Goal: Use online tool/utility: Utilize a website feature to perform a specific function

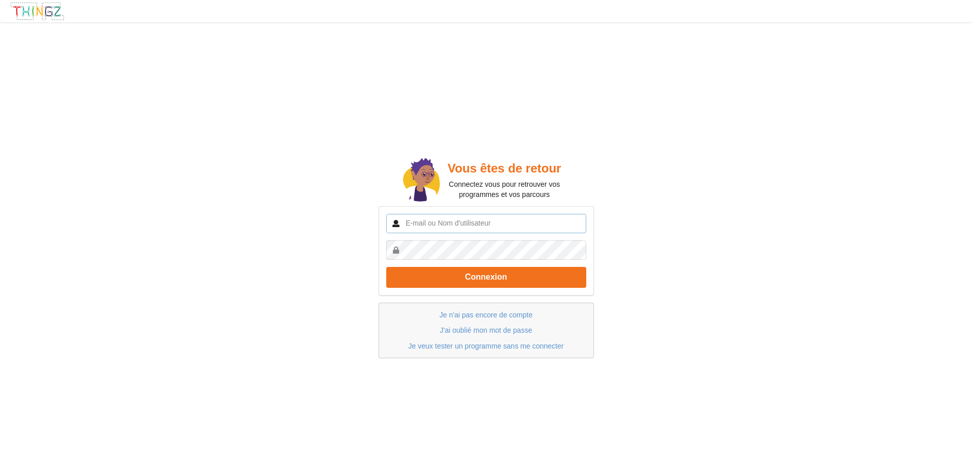
click at [451, 225] on input "text" at bounding box center [486, 223] width 200 height 19
type input "[EMAIL_ADDRESS][DOMAIN_NAME]"
click at [386, 267] on button "Connexion" at bounding box center [486, 277] width 200 height 21
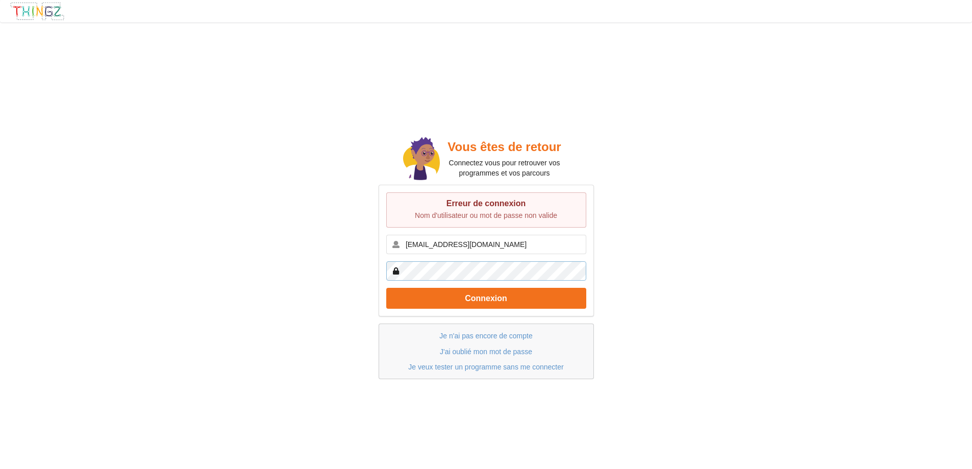
click at [386, 288] on button "Connexion" at bounding box center [486, 298] width 200 height 21
click at [485, 365] on link "Je veux tester un programme sans me connecter" at bounding box center [485, 367] width 155 height 8
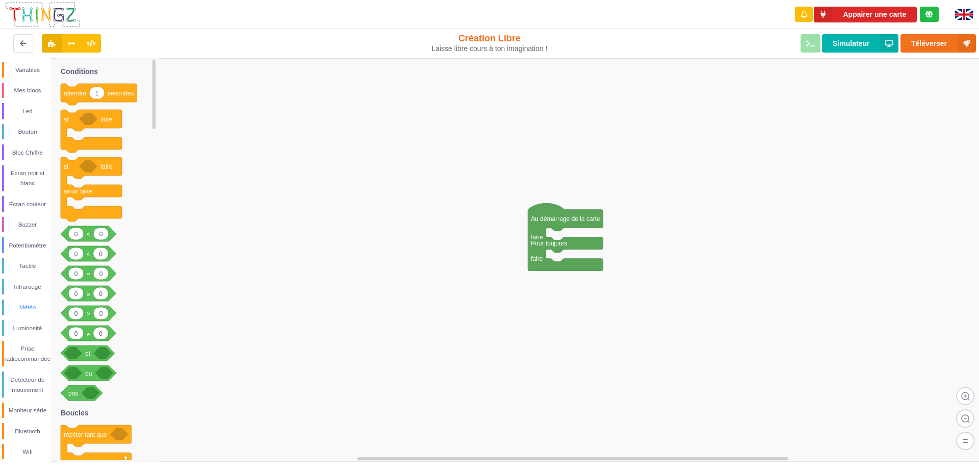
scroll to position [66, 0]
click at [23, 380] on div "Detecteur de mouvement" at bounding box center [27, 382] width 47 height 20
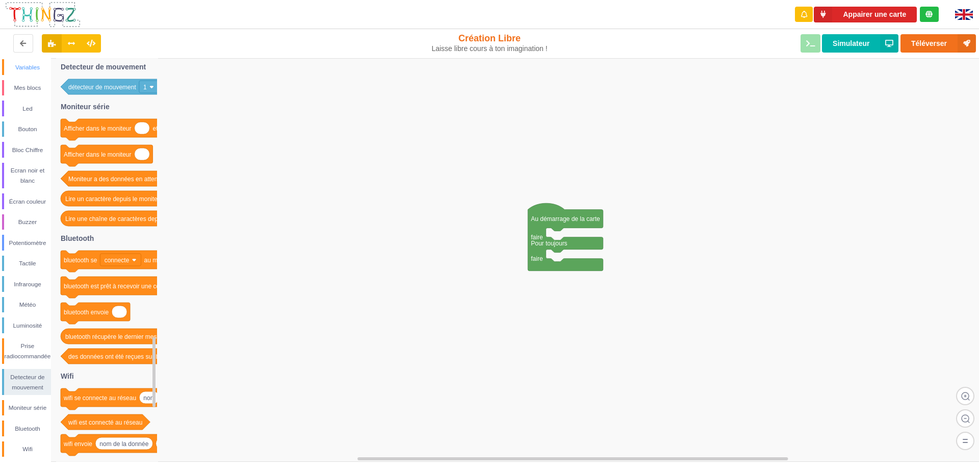
click at [13, 68] on div "Variables" at bounding box center [27, 67] width 47 height 10
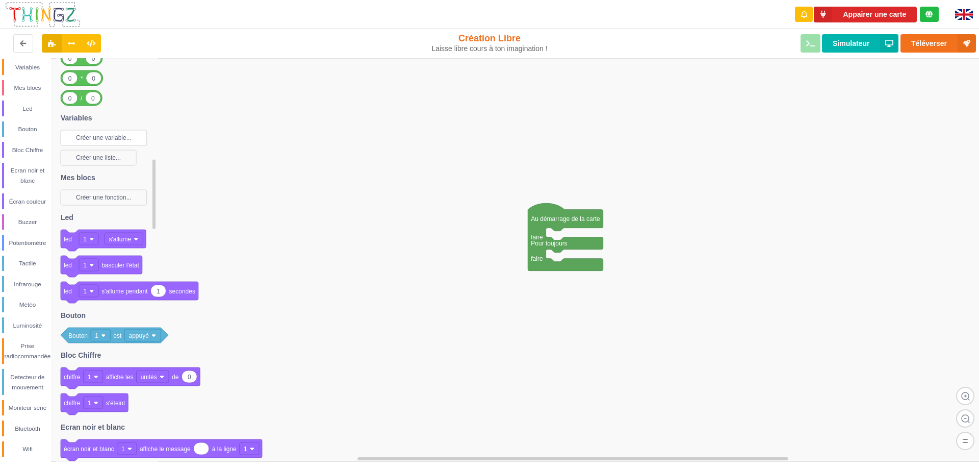
click at [100, 139] on text "Créer une variable..." at bounding box center [104, 137] width 56 height 7
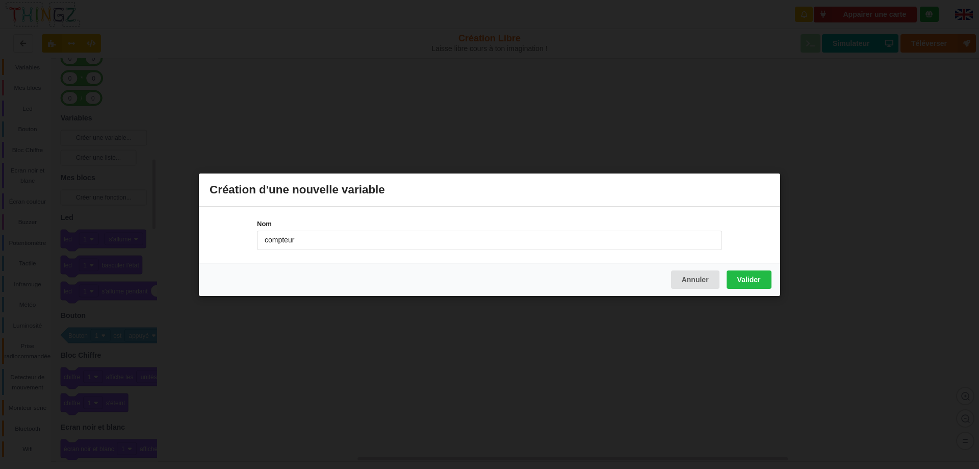
type input "compteur"
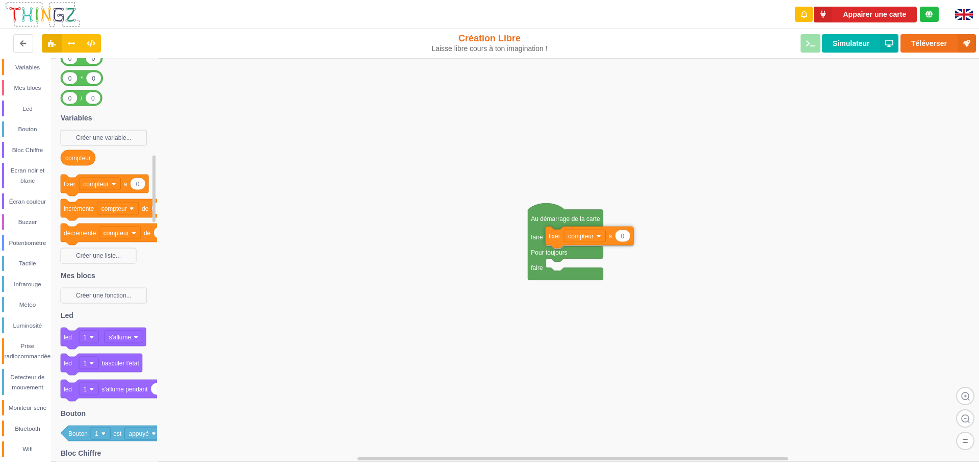
drag, startPoint x: 69, startPoint y: 187, endPoint x: 553, endPoint y: 239, distance: 486.9
click at [553, 239] on div "Conditions Boucles Nombres Variables Mes blocs Led Bouton Bloc Chiffre Ecran no…" at bounding box center [493, 260] width 987 height 404
drag, startPoint x: 86, startPoint y: 211, endPoint x: 354, endPoint y: 282, distance: 277.1
click at [354, 282] on div "Conditions Boucles Nombres Variables Mes blocs Led Bouton Bloc Chiffre Ecran no…" at bounding box center [493, 260] width 987 height 404
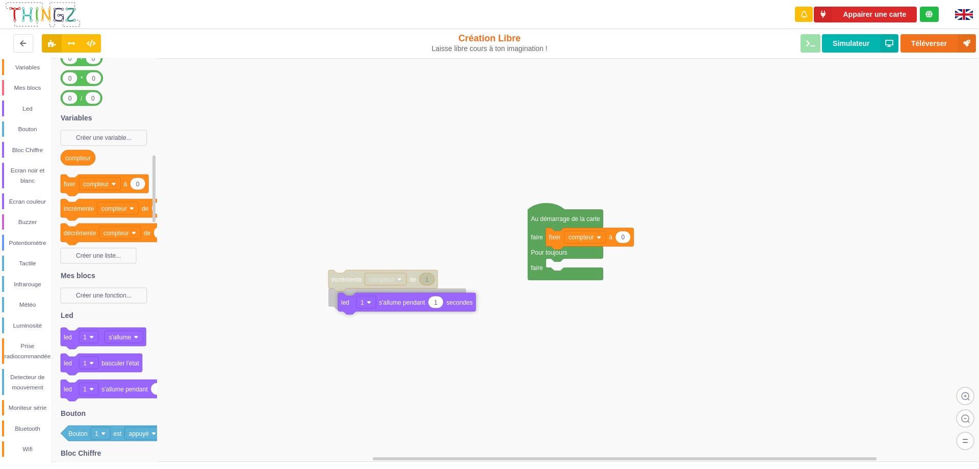
drag, startPoint x: 115, startPoint y: 394, endPoint x: 393, endPoint y: 308, distance: 290.8
click at [393, 308] on div "Conditions Boucles Nombres Variables Mes blocs Led Bouton Bloc Chiffre Ecran no…" at bounding box center [493, 260] width 987 height 404
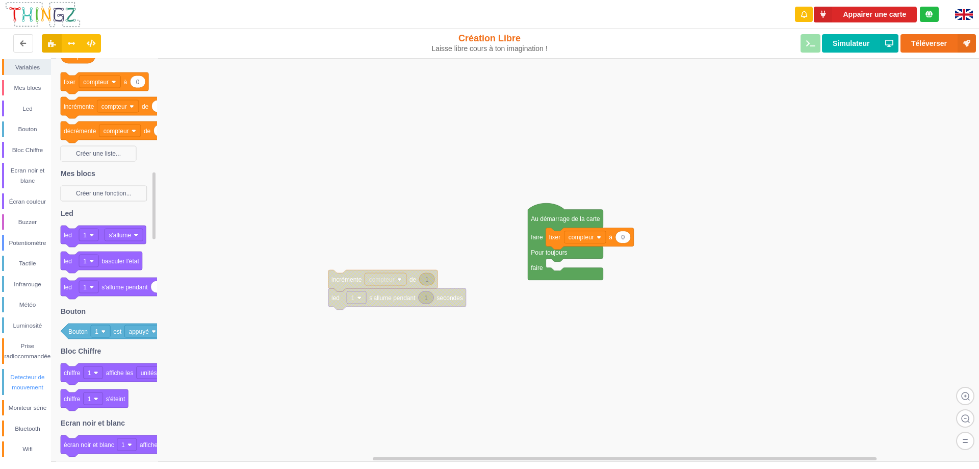
click at [23, 380] on div "Detecteur de mouvement" at bounding box center [27, 382] width 47 height 20
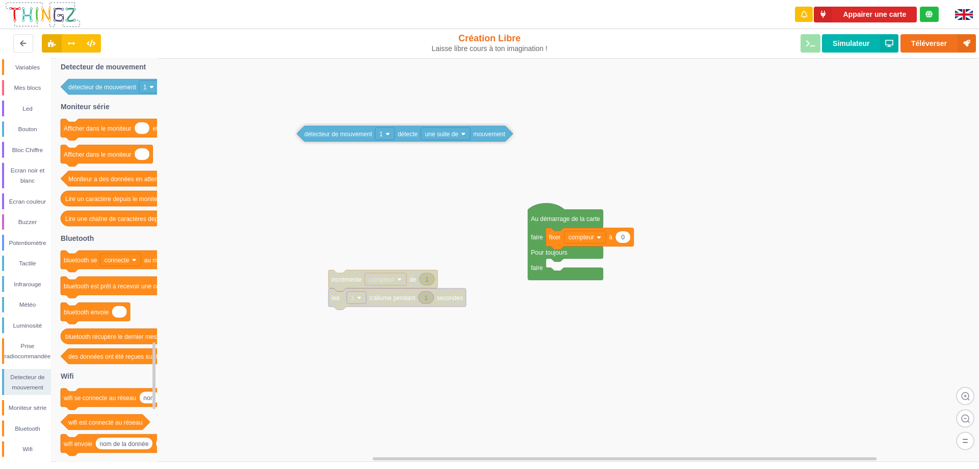
drag, startPoint x: 94, startPoint y: 88, endPoint x: 338, endPoint y: 143, distance: 249.9
click at [338, 143] on div "Conditions Boucles Nombres Variables Mes blocs Led Bouton Bloc Chiffre Ecran no…" at bounding box center [493, 260] width 987 height 404
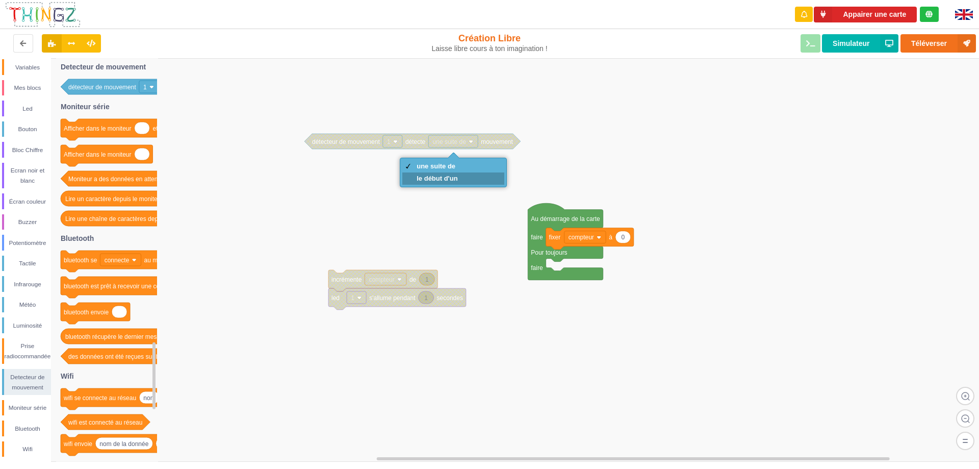
click at [441, 177] on div "le début d'un" at bounding box center [437, 178] width 41 height 8
click at [391, 99] on rect at bounding box center [493, 260] width 987 height 404
click at [389, 175] on rect at bounding box center [493, 260] width 987 height 404
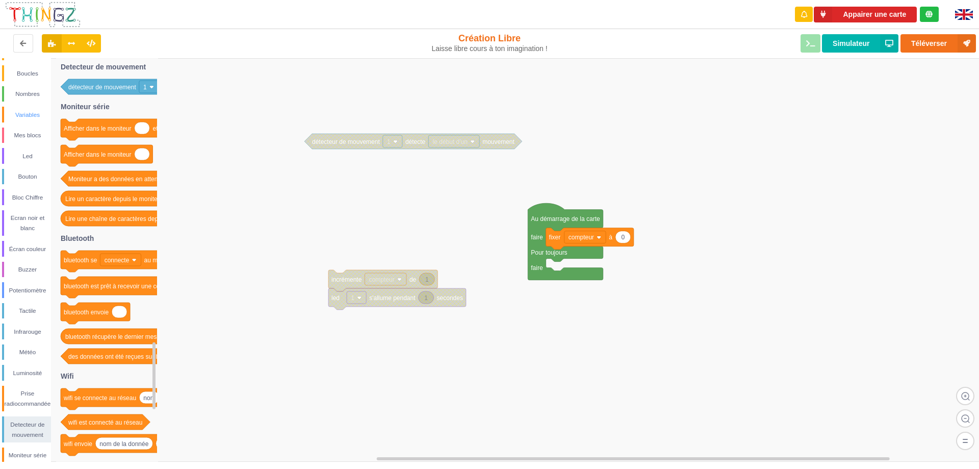
scroll to position [0, 0]
click at [28, 68] on div "Conditions" at bounding box center [27, 71] width 47 height 10
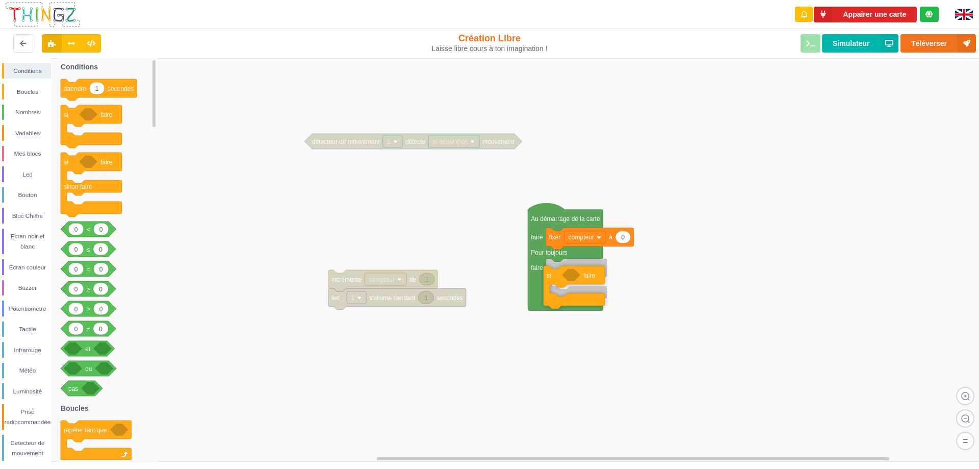
drag, startPoint x: 73, startPoint y: 117, endPoint x: 556, endPoint y: 278, distance: 509.1
click at [556, 278] on div "Conditions Boucles Nombres Variables Mes blocs Led Bouton Bloc Chiffre Ecran no…" at bounding box center [493, 260] width 987 height 404
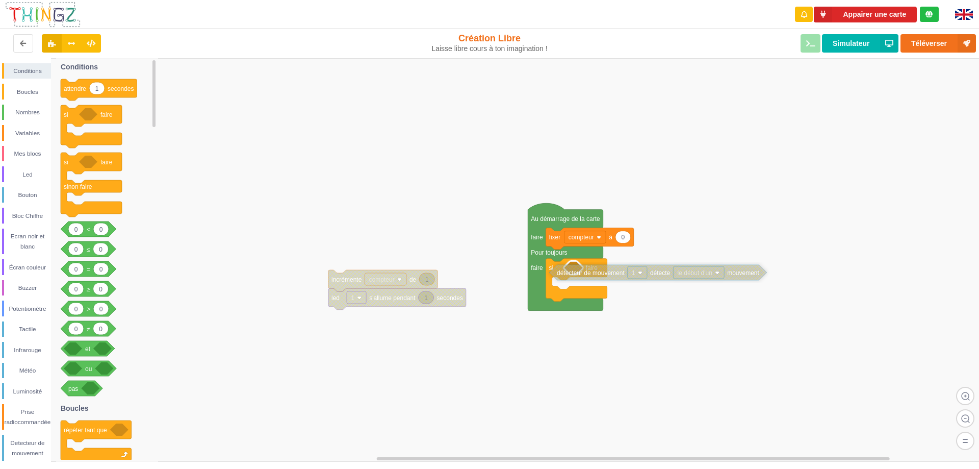
drag, startPoint x: 329, startPoint y: 141, endPoint x: 574, endPoint y: 272, distance: 277.8
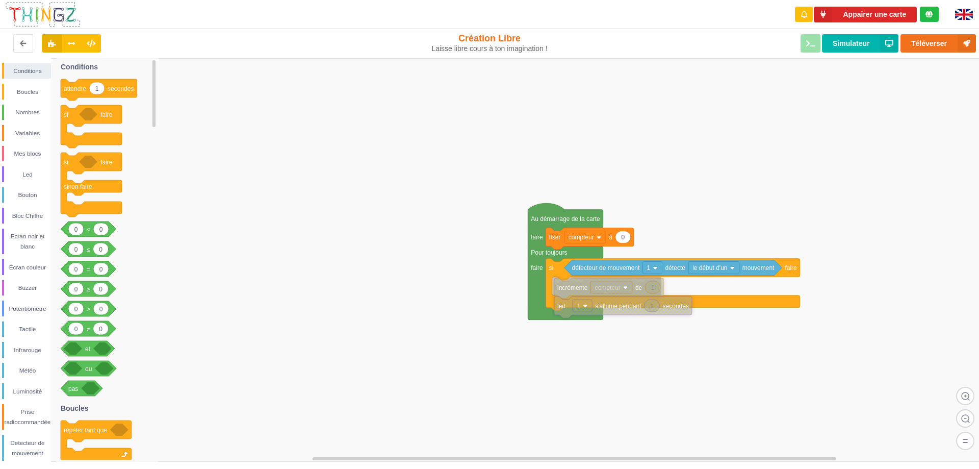
drag, startPoint x: 340, startPoint y: 278, endPoint x: 566, endPoint y: 286, distance: 226.1
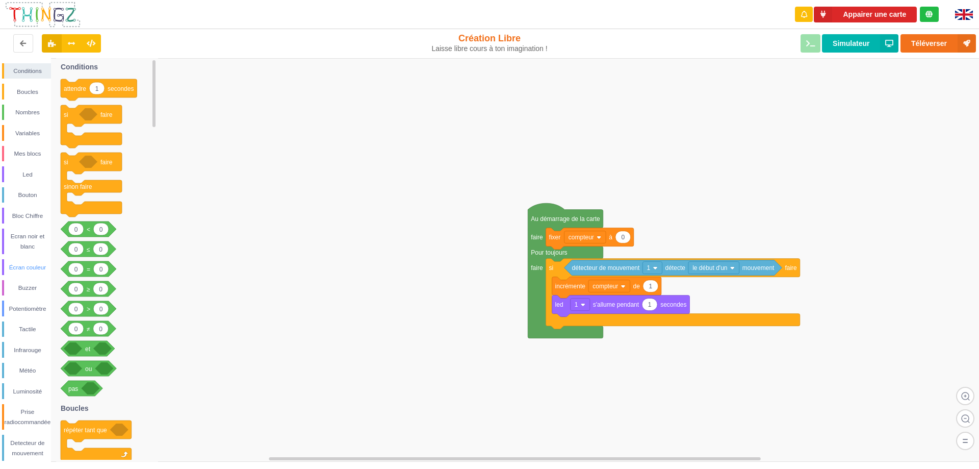
click at [33, 270] on div "Écran couleur" at bounding box center [27, 267] width 47 height 10
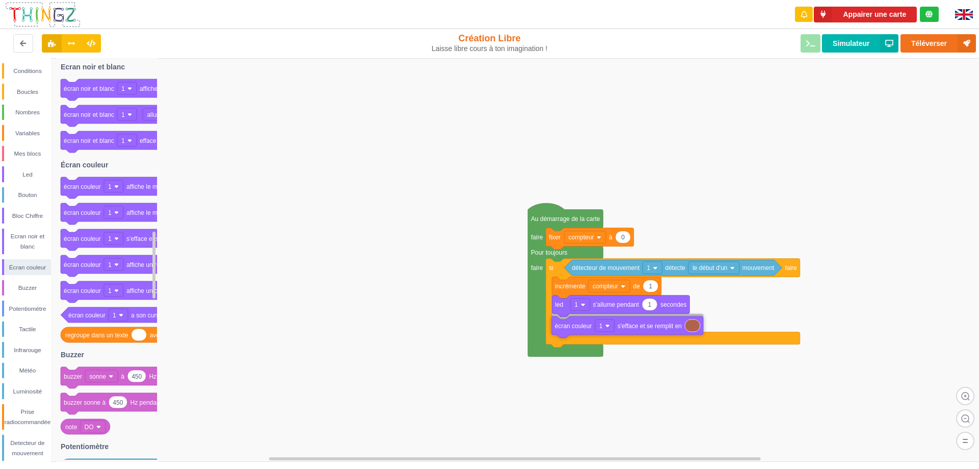
drag, startPoint x: 80, startPoint y: 242, endPoint x: 571, endPoint y: 330, distance: 499.0
click at [571, 330] on div "Conditions Boucles Nombres Variables Mes blocs Led Bouton Bloc Chiffre Ecran no…" at bounding box center [493, 260] width 987 height 404
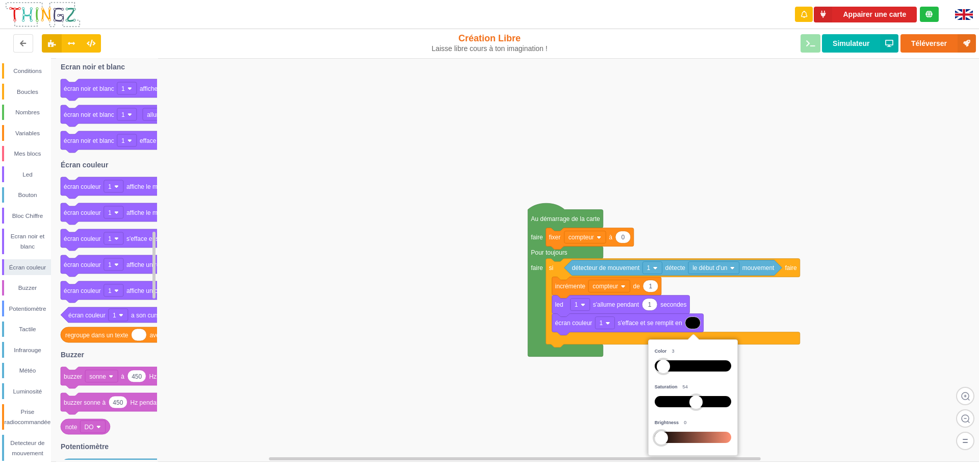
drag, startPoint x: 705, startPoint y: 438, endPoint x: 602, endPoint y: 446, distance: 103.4
click at [602, 446] on body "Appairer une carte renderRemix(true) Création Libre Laisse libre cours à ton im…" at bounding box center [489, 234] width 979 height 469
click at [461, 265] on rect at bounding box center [493, 260] width 987 height 404
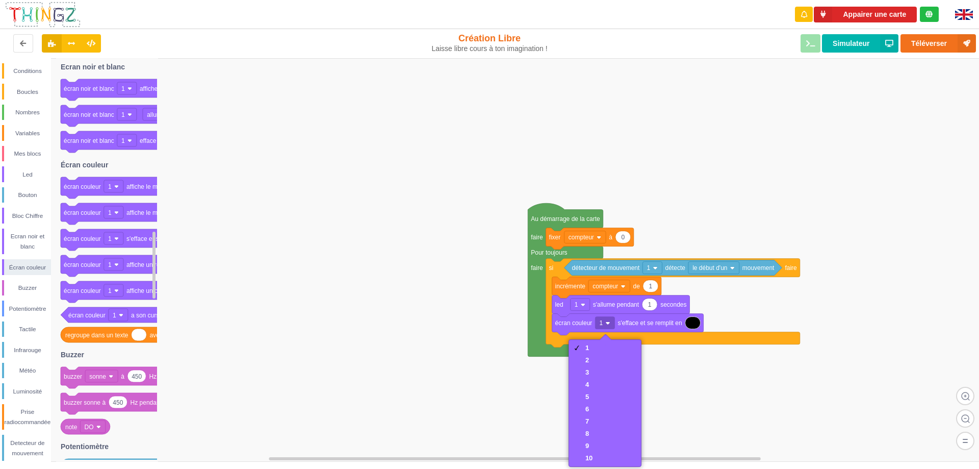
click at [368, 292] on rect at bounding box center [493, 260] width 987 height 404
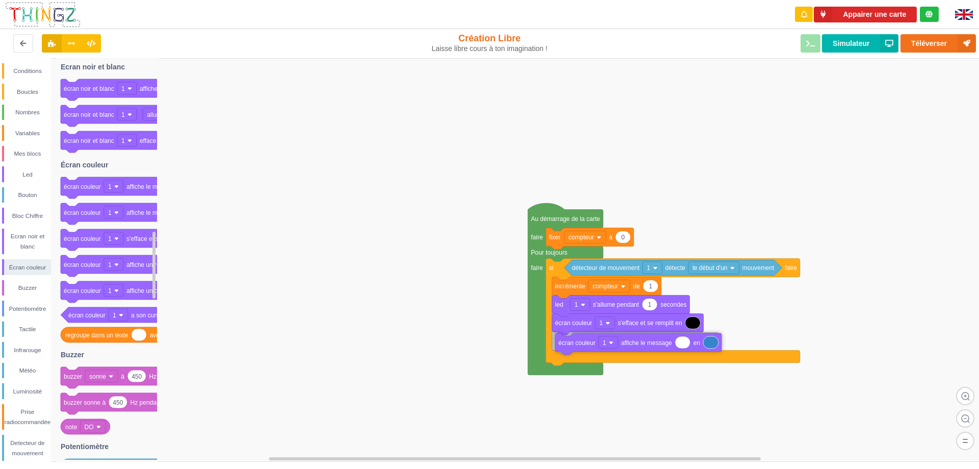
drag, startPoint x: 136, startPoint y: 190, endPoint x: 631, endPoint y: 346, distance: 518.9
click at [631, 346] on div "Conditions Boucles Nombres Variables Mes blocs Led Bouton Bloc Chiffre Ecran no…" at bounding box center [493, 260] width 987 height 404
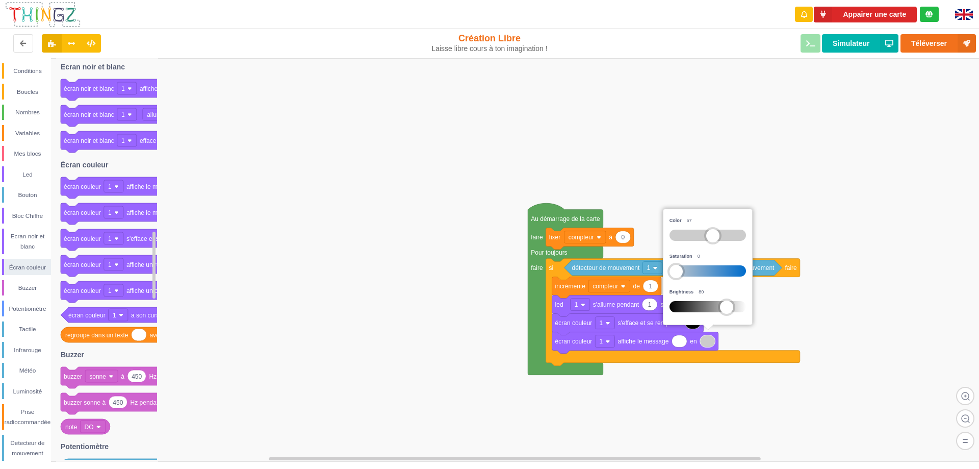
drag, startPoint x: 722, startPoint y: 271, endPoint x: 655, endPoint y: 271, distance: 67.8
click at [655, 271] on body "Appairer une carte renderRemix(true) Création Libre Laisse libre cours à ton im…" at bounding box center [489, 234] width 979 height 469
drag, startPoint x: 728, startPoint y: 306, endPoint x: 739, endPoint y: 305, distance: 10.3
click at [739, 305] on div at bounding box center [737, 306] width 13 height 13
click at [815, 309] on rect at bounding box center [493, 260] width 987 height 404
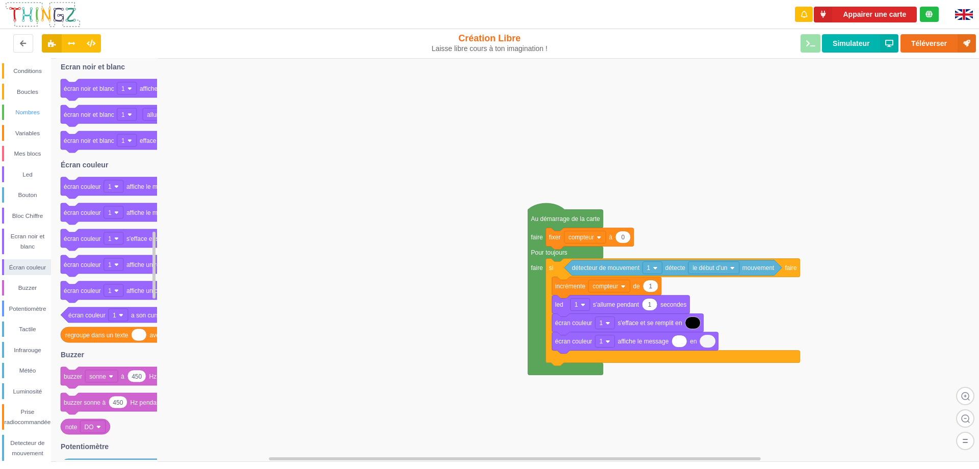
click at [29, 111] on div "Nombres" at bounding box center [27, 112] width 47 height 10
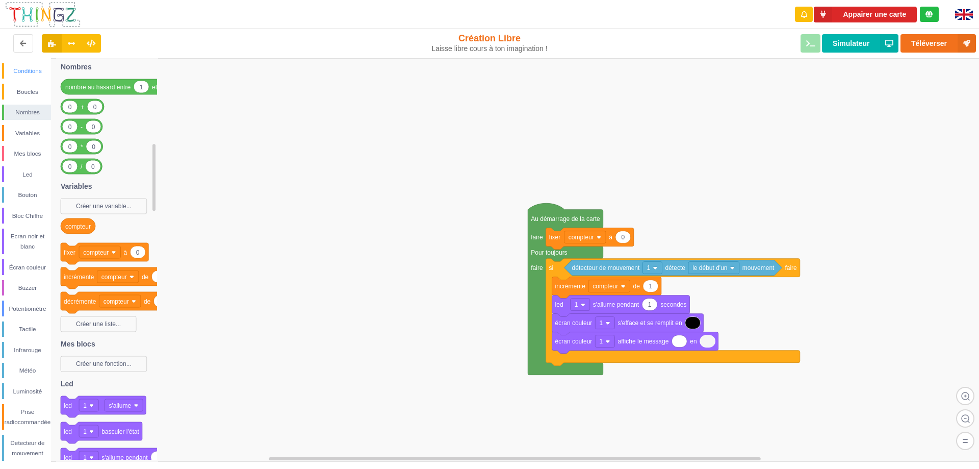
click at [17, 71] on div "Conditions" at bounding box center [27, 71] width 47 height 10
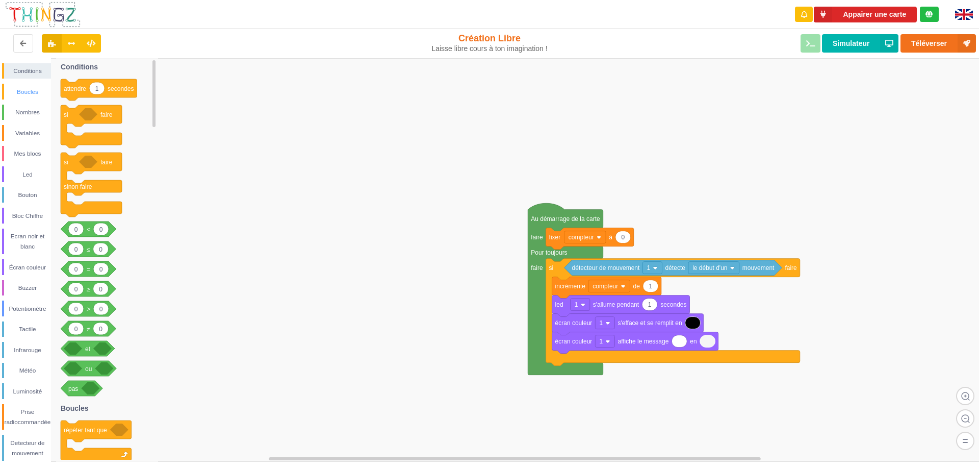
click at [27, 93] on div "Boucles" at bounding box center [27, 92] width 47 height 10
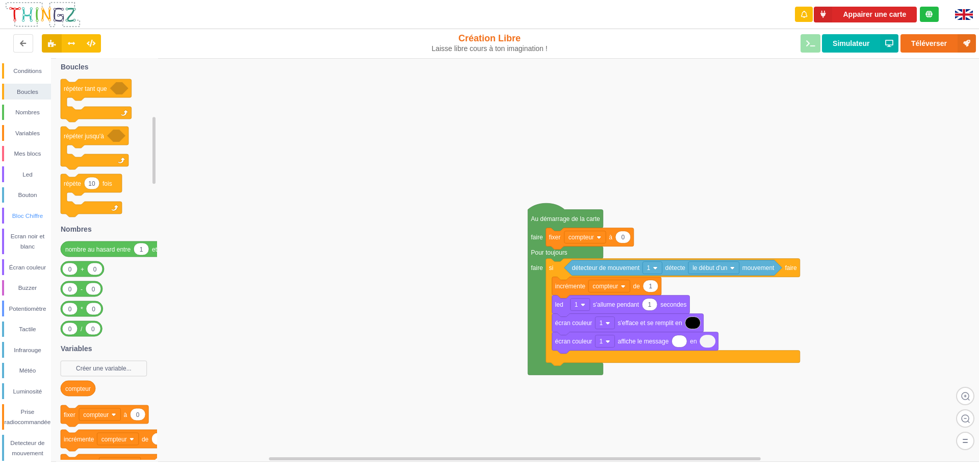
click at [22, 218] on div "Bloc Chiffre" at bounding box center [27, 216] width 47 height 10
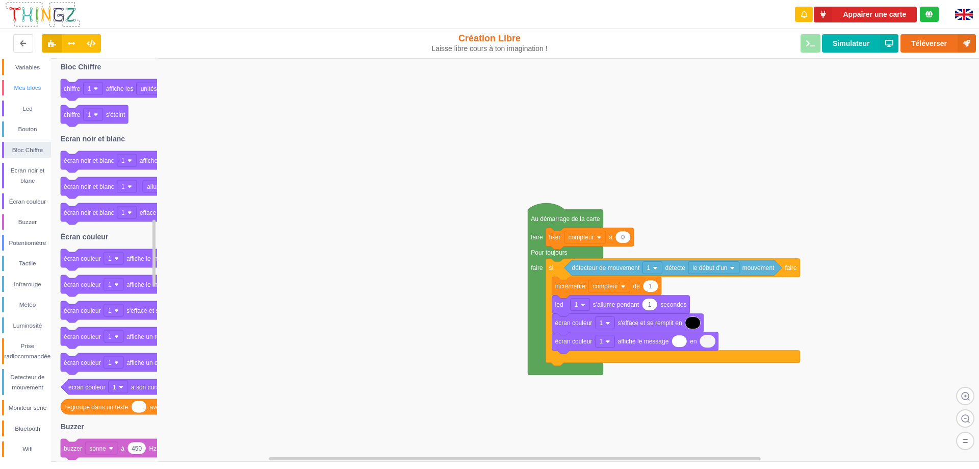
scroll to position [15, 0]
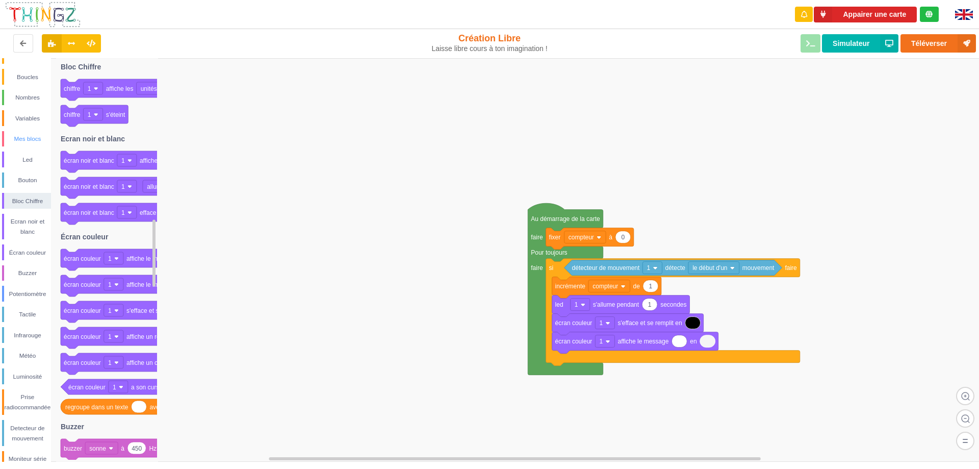
click at [32, 141] on div "Mes blocs" at bounding box center [27, 139] width 47 height 10
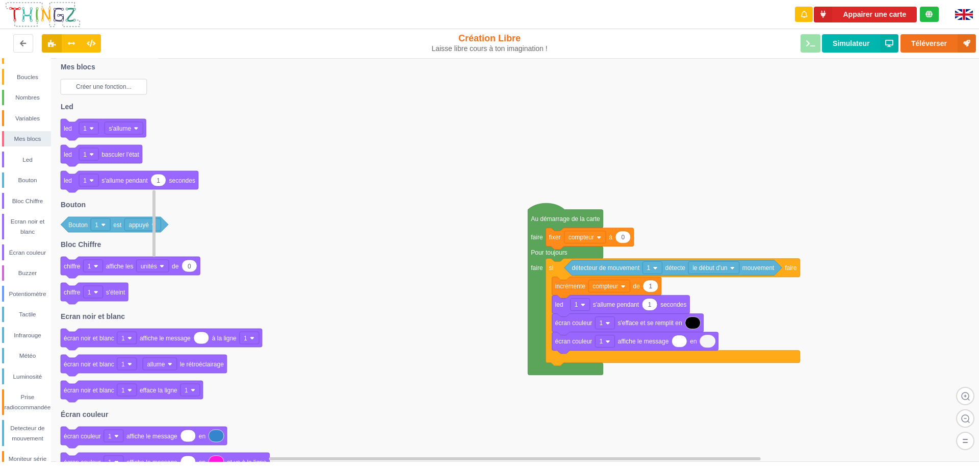
click at [104, 86] on text "Créer une fonction..." at bounding box center [104, 86] width 56 height 7
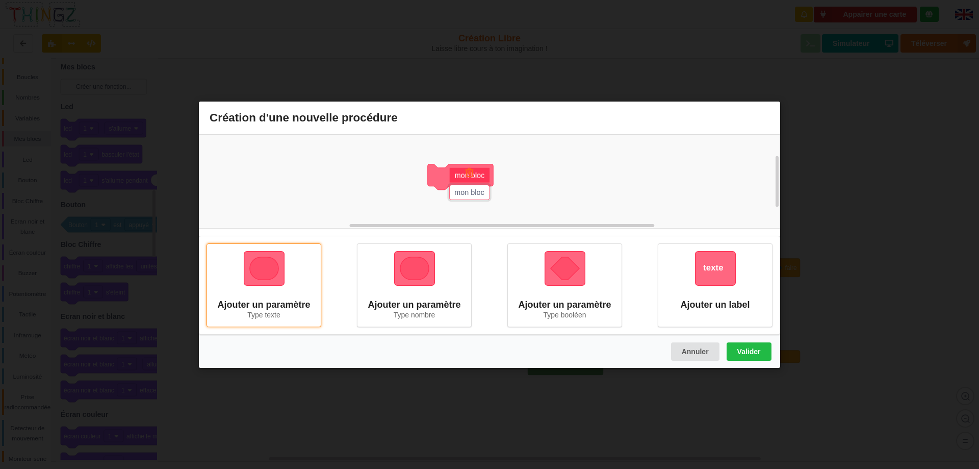
click at [263, 280] on img at bounding box center [264, 267] width 41 height 35
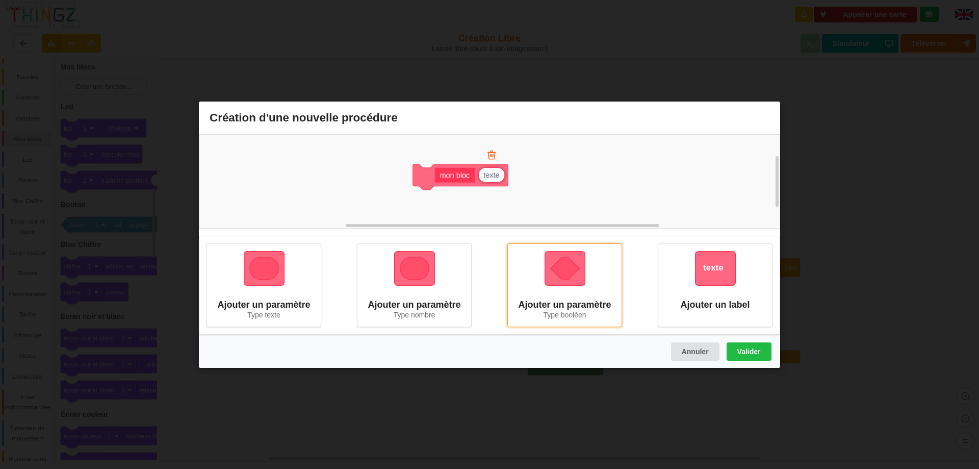
click at [573, 271] on img at bounding box center [565, 267] width 41 height 35
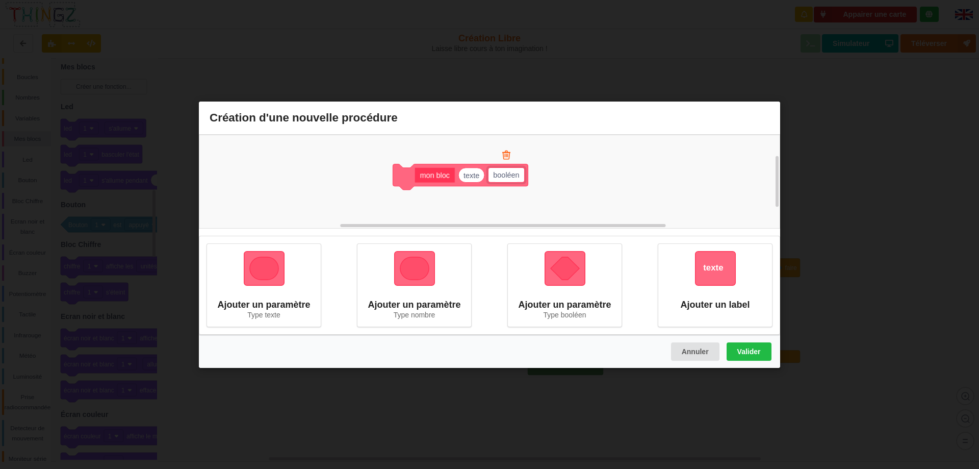
click at [497, 172] on input "booléen" at bounding box center [507, 175] width 36 height 14
click at [694, 348] on button "Annuler" at bounding box center [695, 351] width 48 height 18
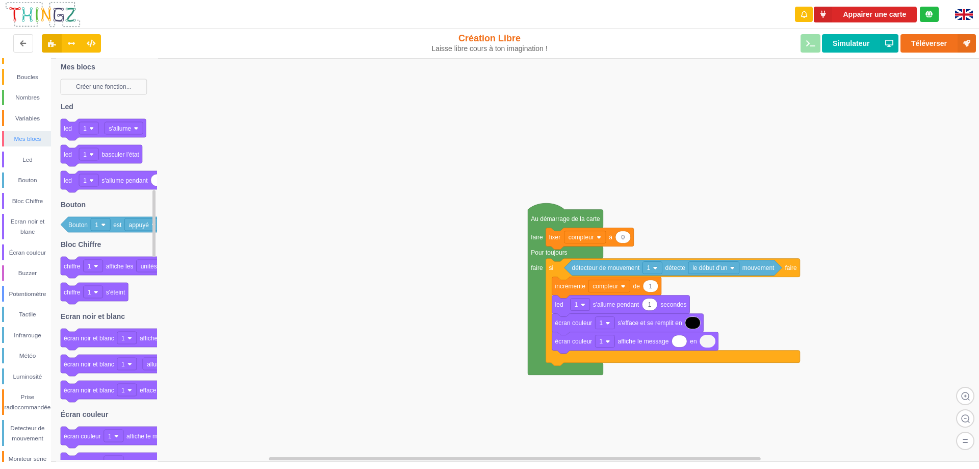
scroll to position [0, 0]
click at [23, 91] on div "Boucles" at bounding box center [27, 92] width 47 height 10
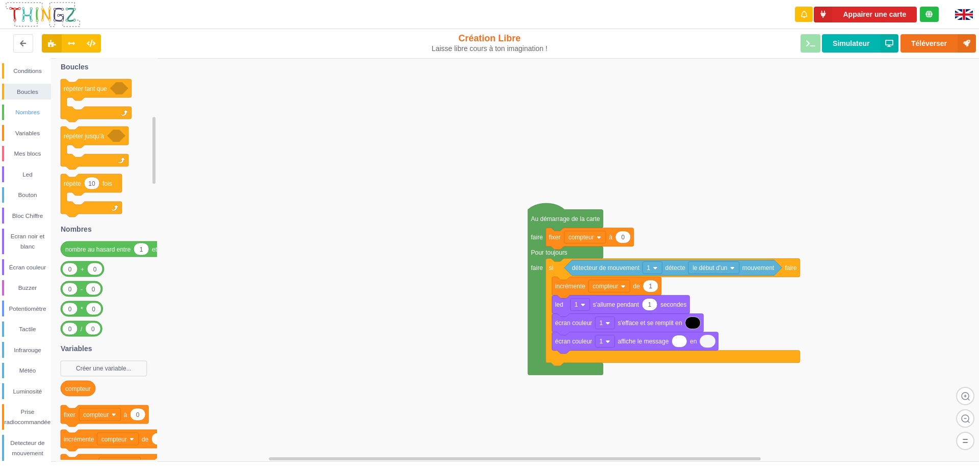
click at [23, 113] on div "Nombres" at bounding box center [27, 112] width 47 height 10
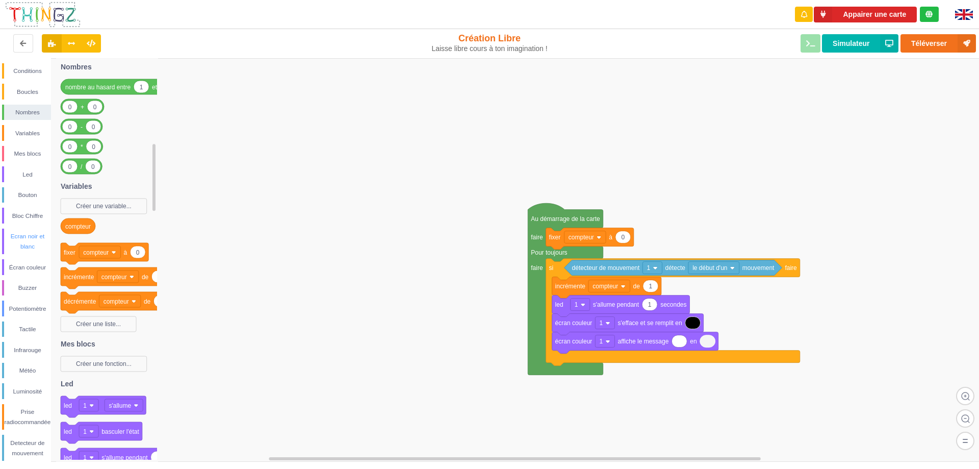
click at [30, 243] on div "Ecran noir et blanc" at bounding box center [27, 241] width 47 height 20
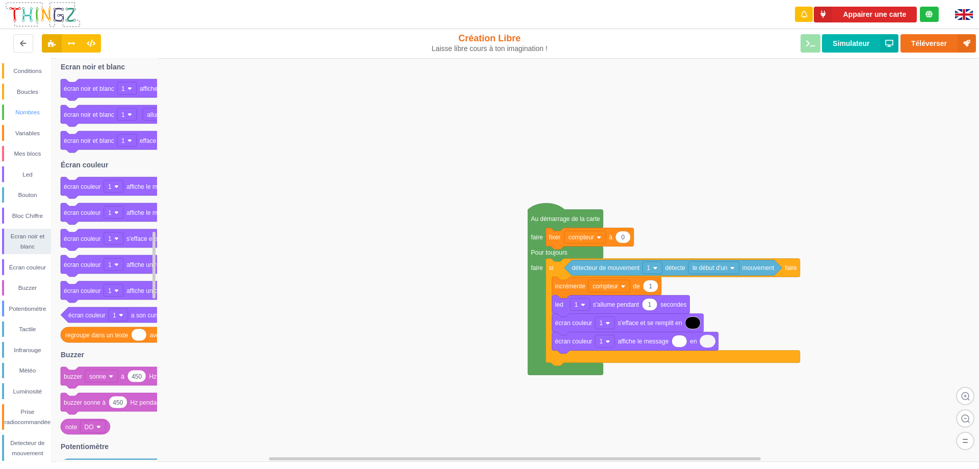
click at [27, 114] on div "Nombres" at bounding box center [27, 112] width 47 height 10
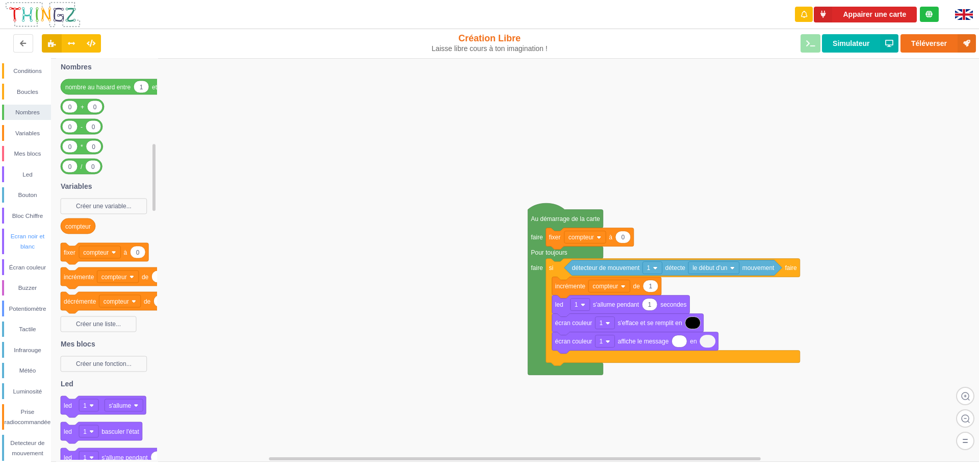
click at [28, 240] on div "Ecran noir et blanc" at bounding box center [27, 241] width 47 height 20
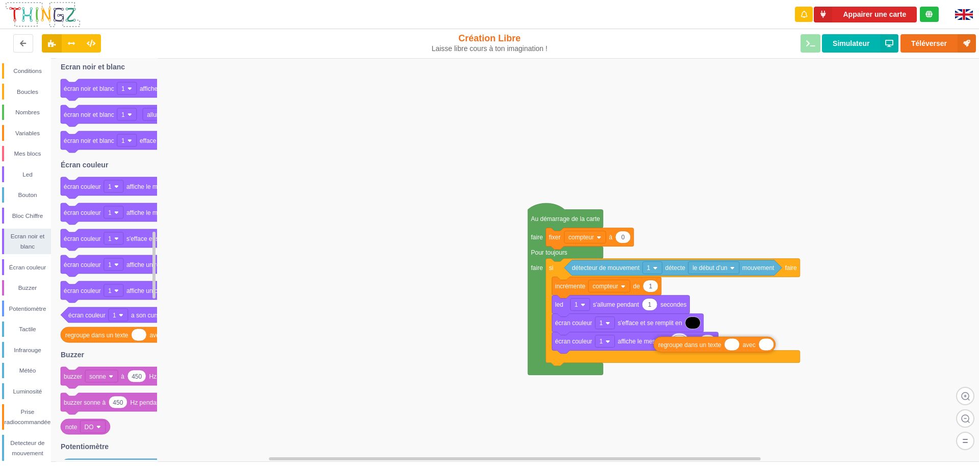
drag, startPoint x: 93, startPoint y: 338, endPoint x: 687, endPoint y: 347, distance: 593.4
click at [687, 347] on div "Conditions Boucles Nombres Variables Mes blocs Led Bouton Bloc Chiffre Ecran no…" at bounding box center [493, 260] width 987 height 404
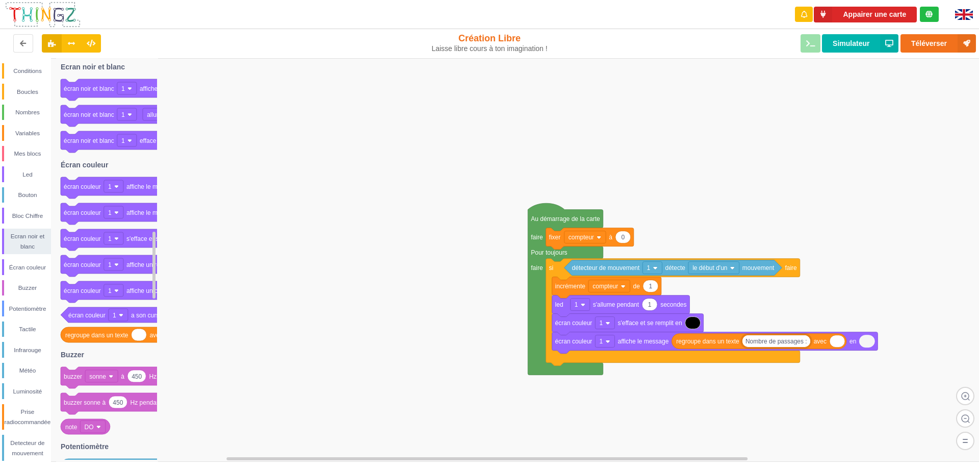
type input "Nombre de passages :"
click at [24, 136] on div "Variables" at bounding box center [27, 133] width 47 height 10
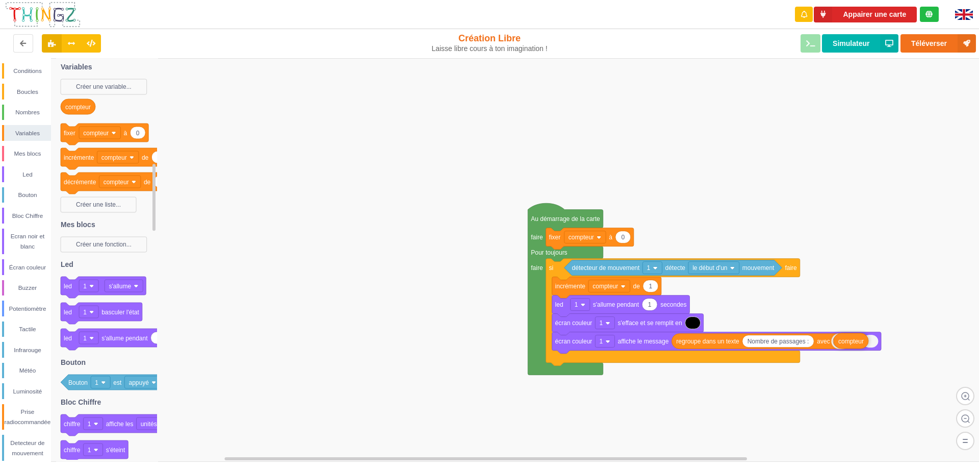
drag, startPoint x: 76, startPoint y: 109, endPoint x: 849, endPoint y: 343, distance: 808.1
click at [849, 343] on div "Conditions Boucles Nombres Variables Mes blocs Led Bouton Bloc Chiffre Ecran no…" at bounding box center [493, 260] width 987 height 404
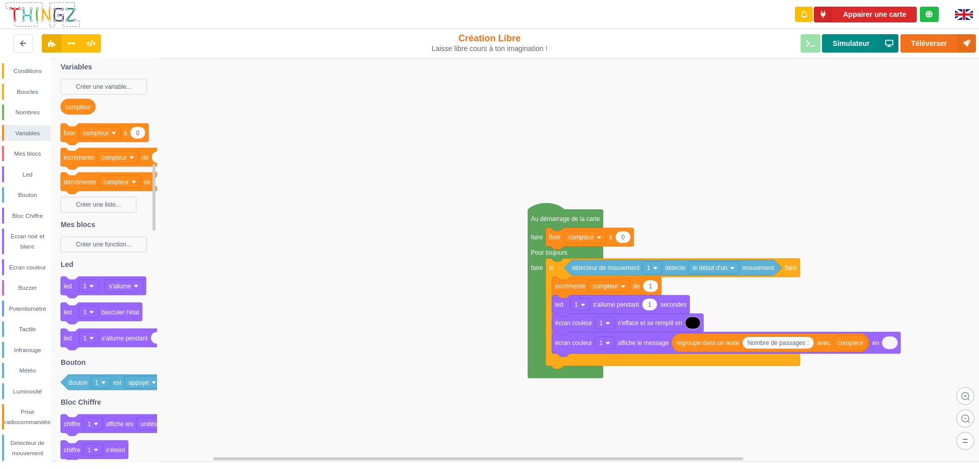
click at [853, 43] on button "Simulateur" at bounding box center [860, 43] width 77 height 18
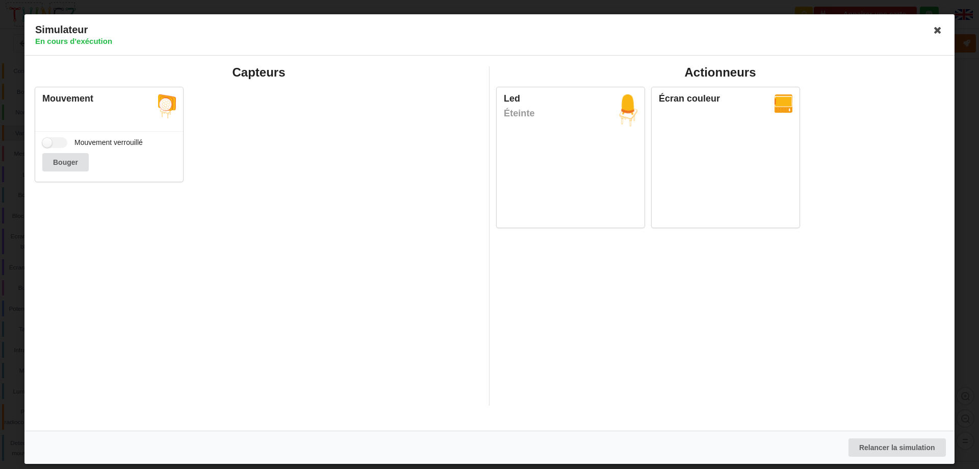
click at [252, 207] on div "Capteurs Mouvement Mouvement verrouillé Bouger" at bounding box center [259, 235] width 462 height 339
click at [61, 161] on button "Bouger" at bounding box center [65, 162] width 46 height 18
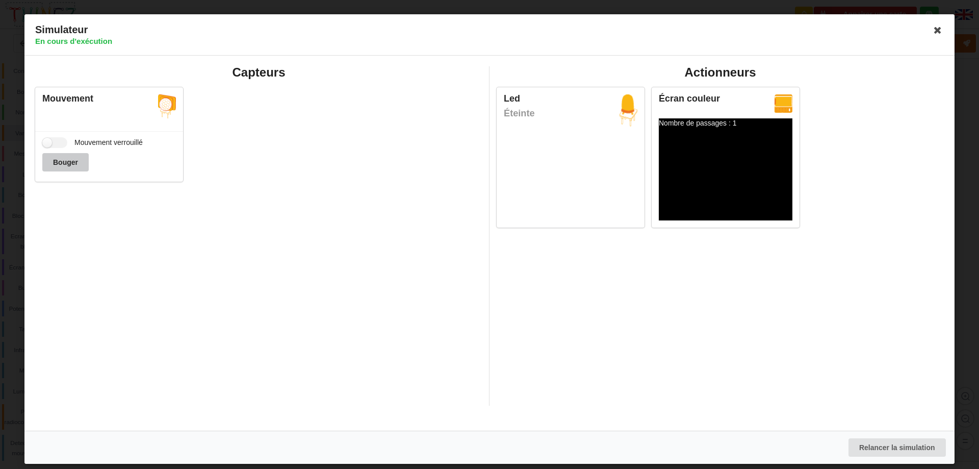
click at [65, 162] on button "Bouger" at bounding box center [65, 162] width 46 height 18
click at [71, 163] on button "Bouger" at bounding box center [65, 162] width 46 height 18
click at [66, 159] on button "Bouger" at bounding box center [65, 162] width 46 height 18
click at [938, 26] on icon at bounding box center [938, 30] width 16 height 16
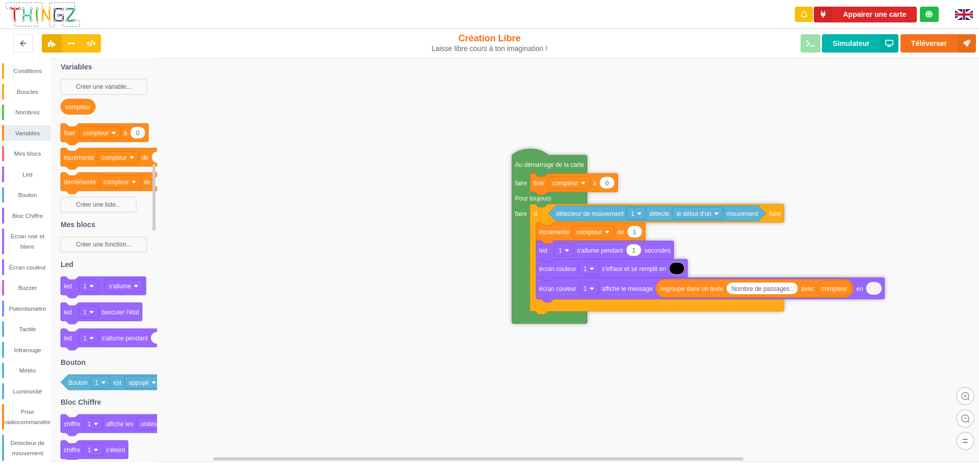
drag, startPoint x: 538, startPoint y: 216, endPoint x: 522, endPoint y: 162, distance: 56.8
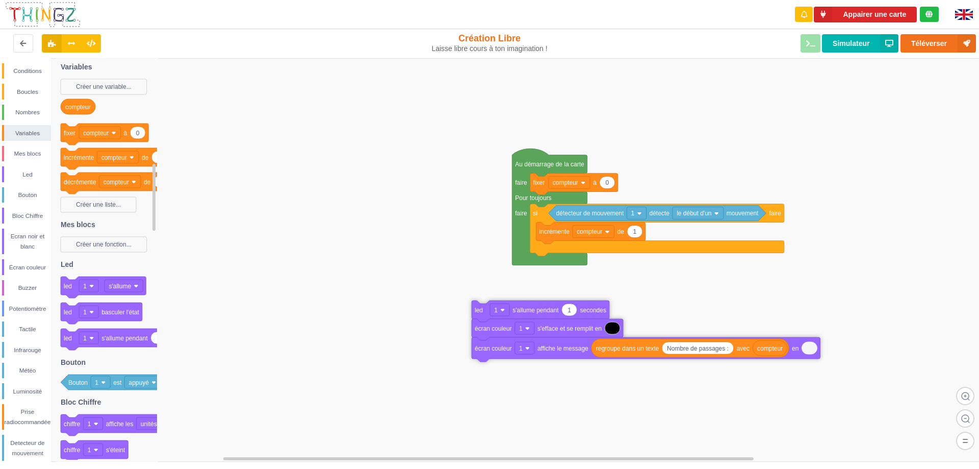
drag, startPoint x: 546, startPoint y: 253, endPoint x: 481, endPoint y: 312, distance: 88.1
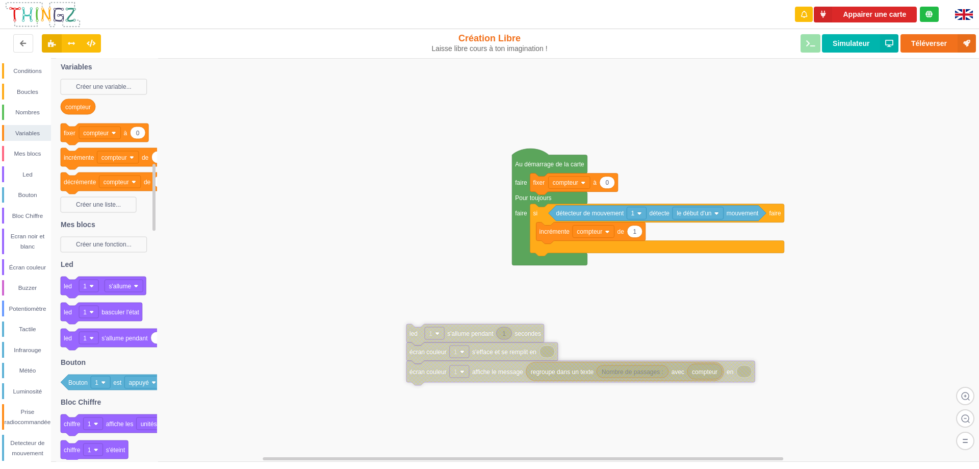
drag, startPoint x: 483, startPoint y: 313, endPoint x: 418, endPoint y: 336, distance: 69.4
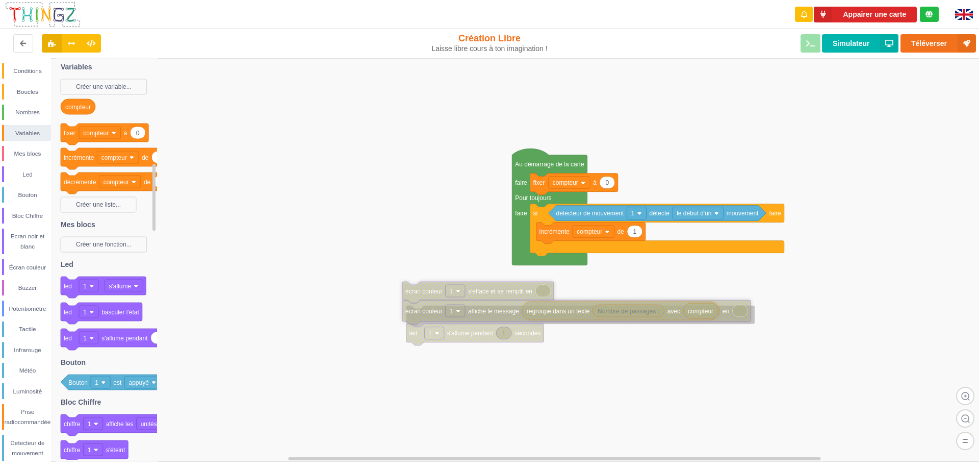
drag, startPoint x: 417, startPoint y: 357, endPoint x: 413, endPoint y: 296, distance: 60.8
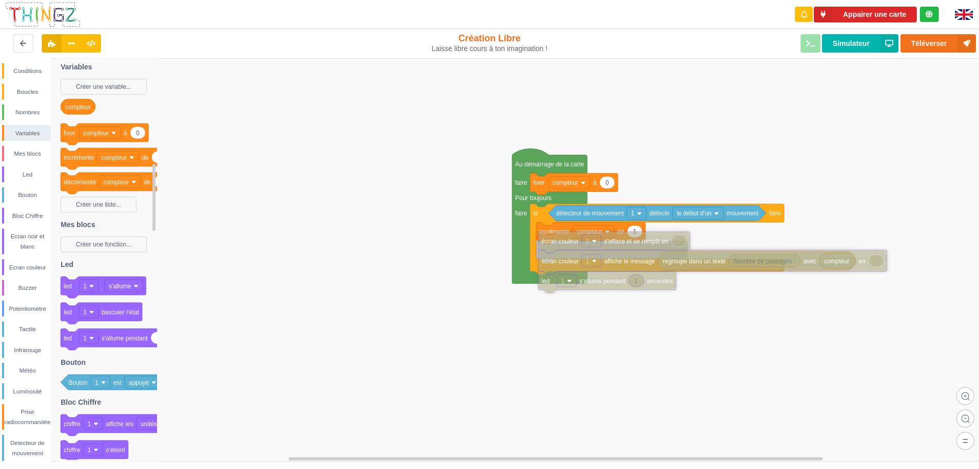
drag, startPoint x: 417, startPoint y: 296, endPoint x: 553, endPoint y: 246, distance: 145.1
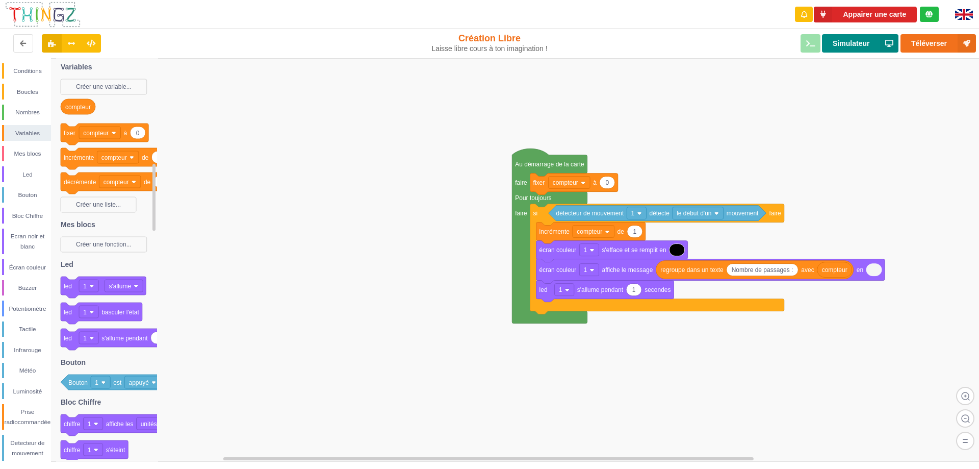
click at [850, 46] on button "Simulateur" at bounding box center [860, 43] width 77 height 18
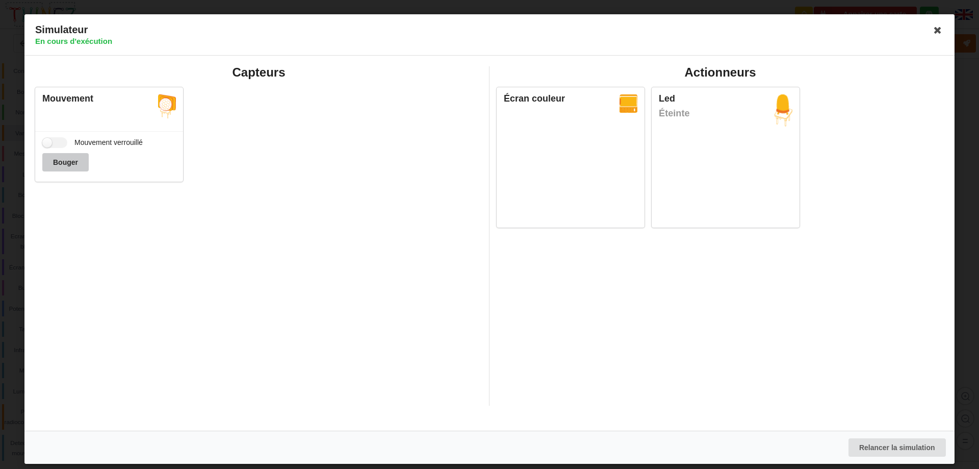
click at [77, 162] on button "Bouger" at bounding box center [65, 162] width 46 height 18
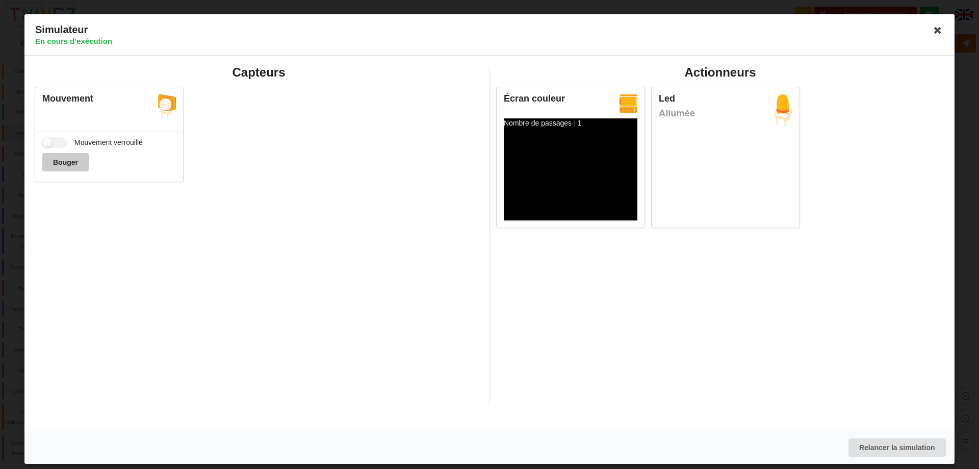
click at [77, 162] on button "Bouger" at bounding box center [65, 162] width 46 height 18
click at [938, 27] on icon at bounding box center [938, 30] width 16 height 16
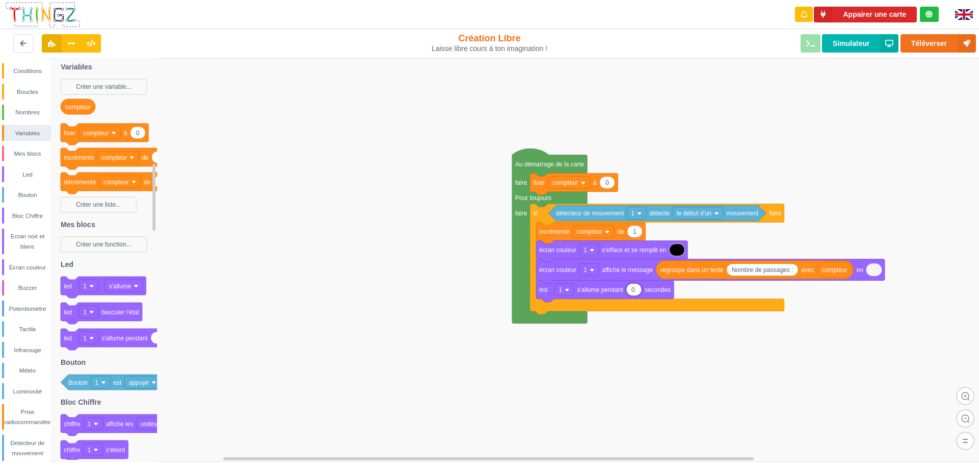
type input "0.5"
click at [847, 130] on rect at bounding box center [493, 260] width 987 height 404
click at [843, 39] on button "Simulateur" at bounding box center [860, 43] width 77 height 18
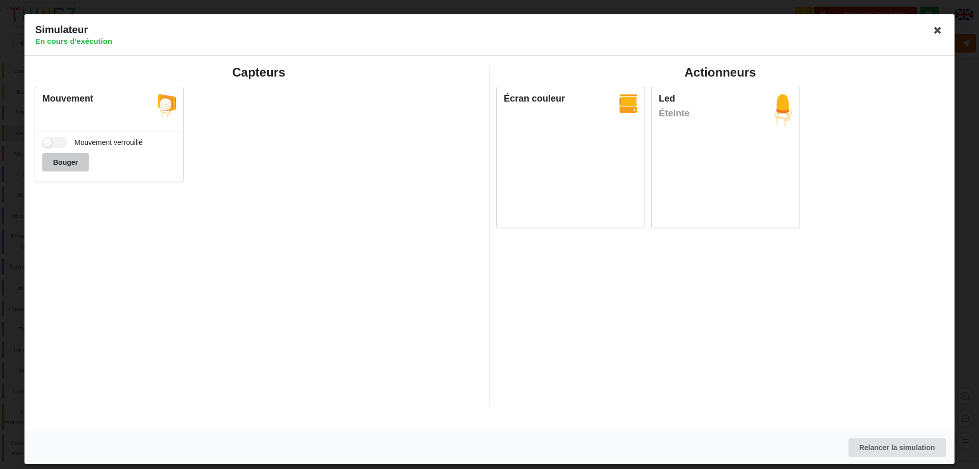
click at [69, 161] on button "Bouger" at bounding box center [65, 162] width 46 height 18
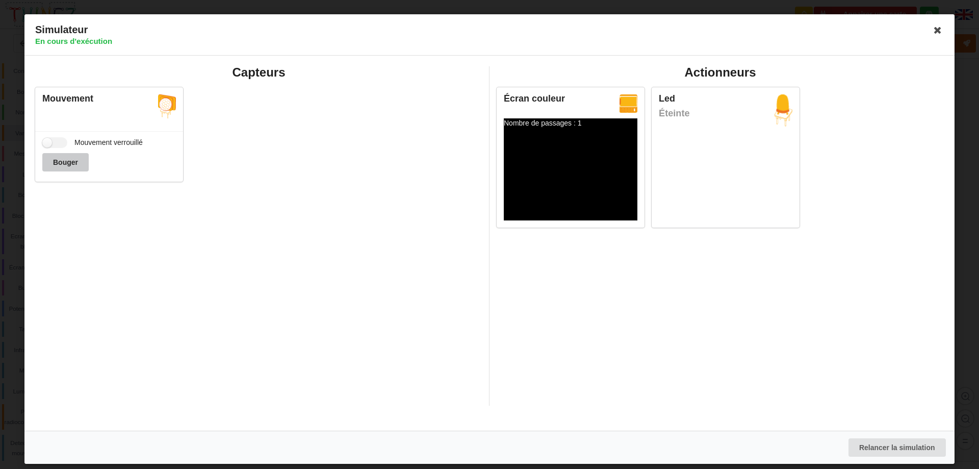
click at [69, 161] on button "Bouger" at bounding box center [65, 162] width 46 height 18
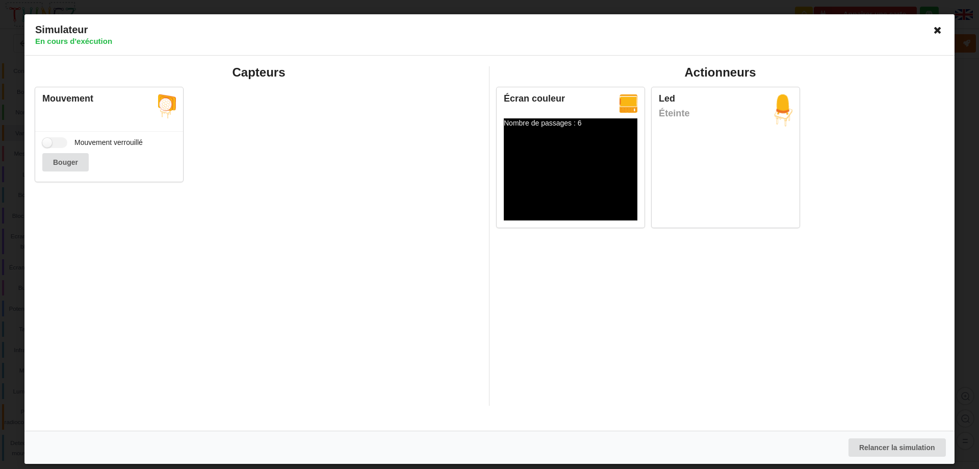
click at [940, 32] on icon at bounding box center [938, 30] width 16 height 16
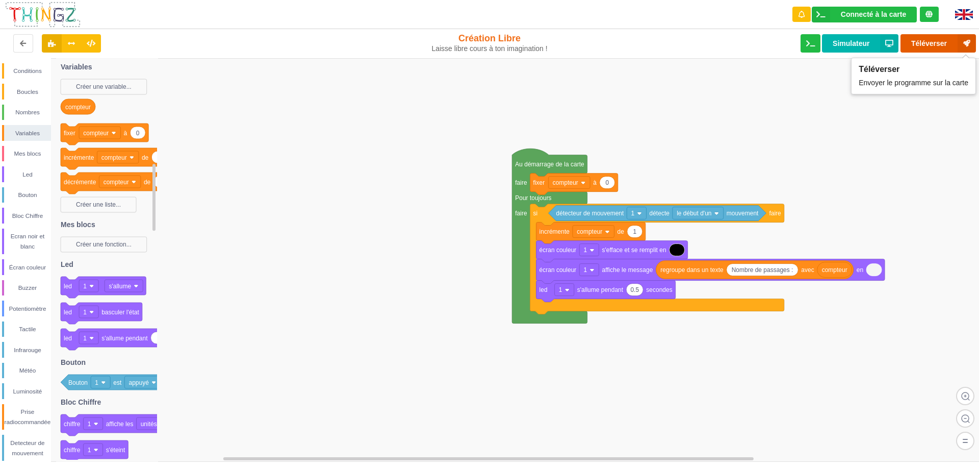
click at [932, 43] on button "Téléverser" at bounding box center [939, 43] width 76 height 18
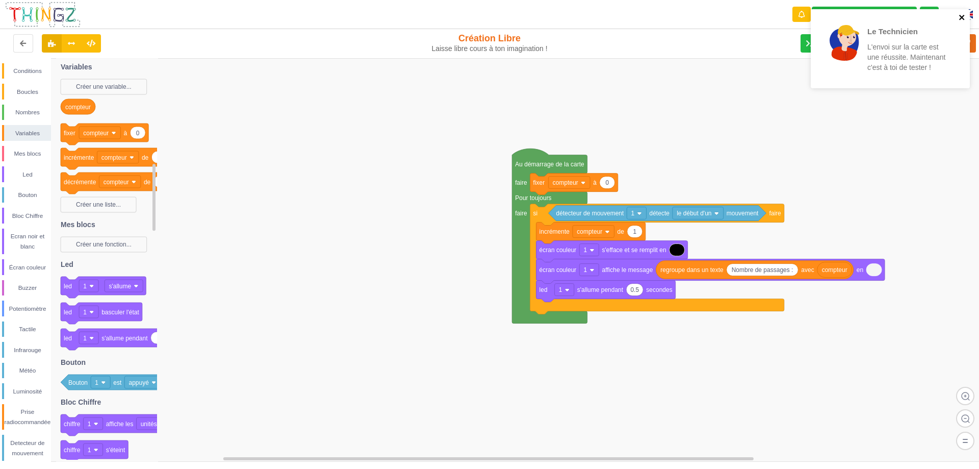
click at [962, 16] on icon "close" at bounding box center [962, 17] width 5 height 5
